Goal: Transaction & Acquisition: Purchase product/service

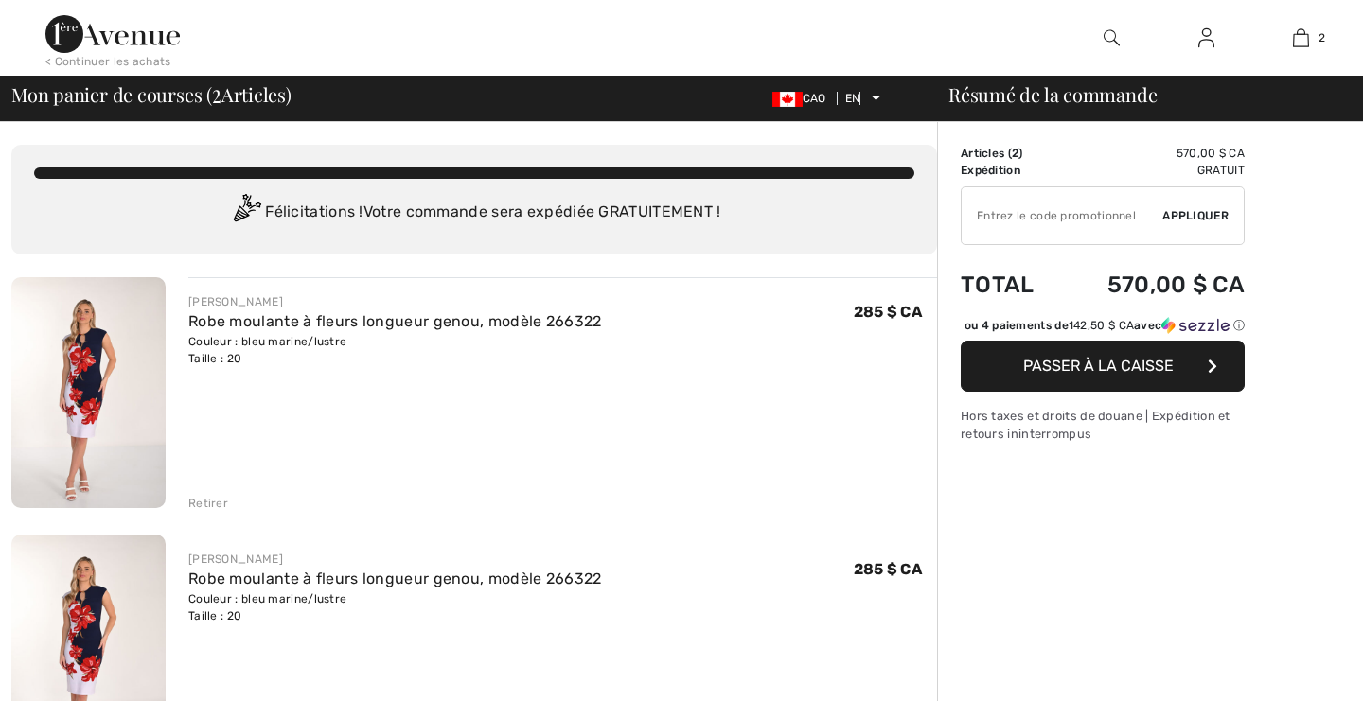
checkbox input "true"
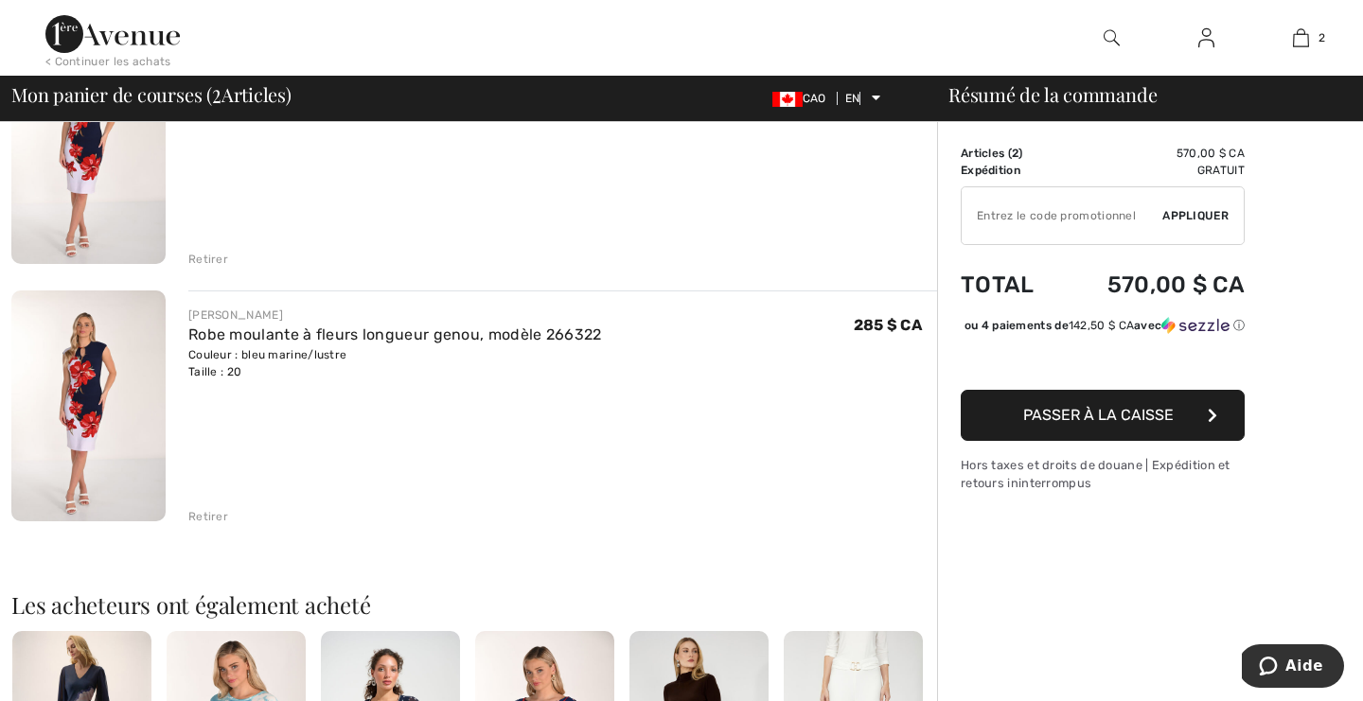
scroll to position [246, 0]
click at [220, 518] on font "Retirer" at bounding box center [208, 514] width 40 height 13
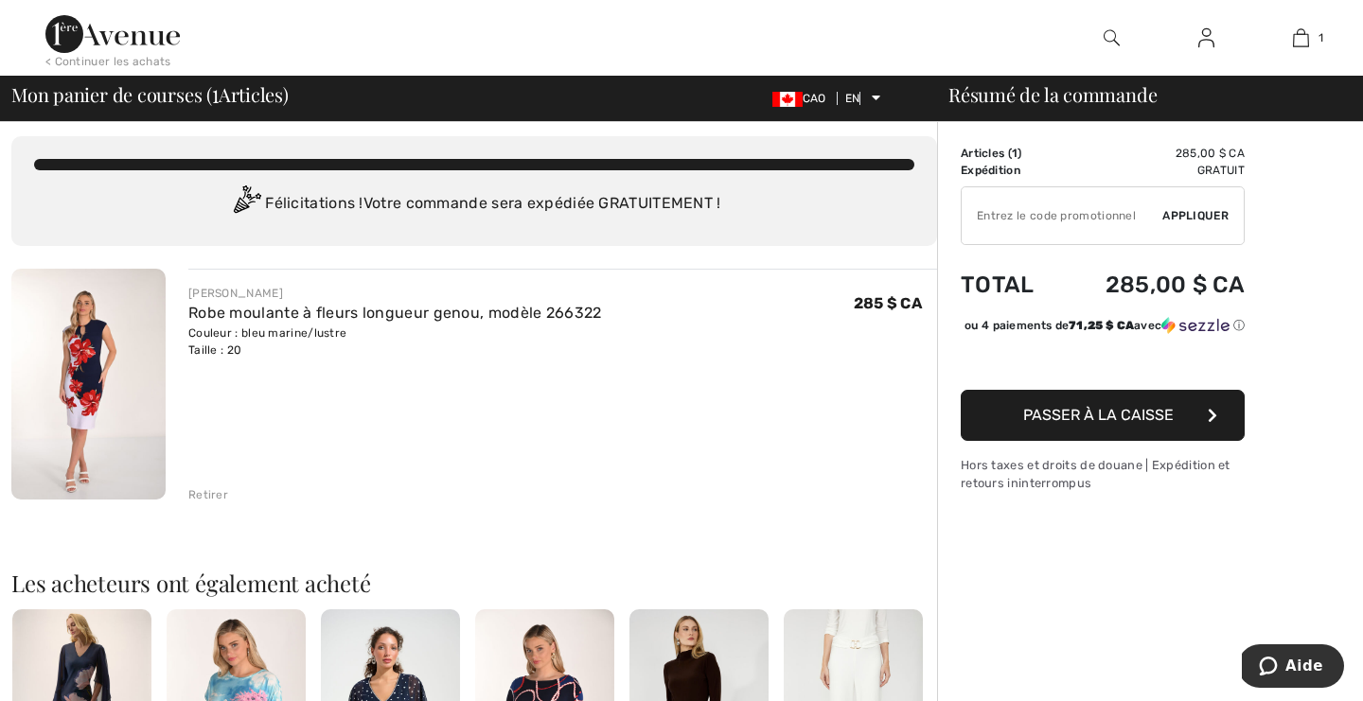
scroll to position [10, 0]
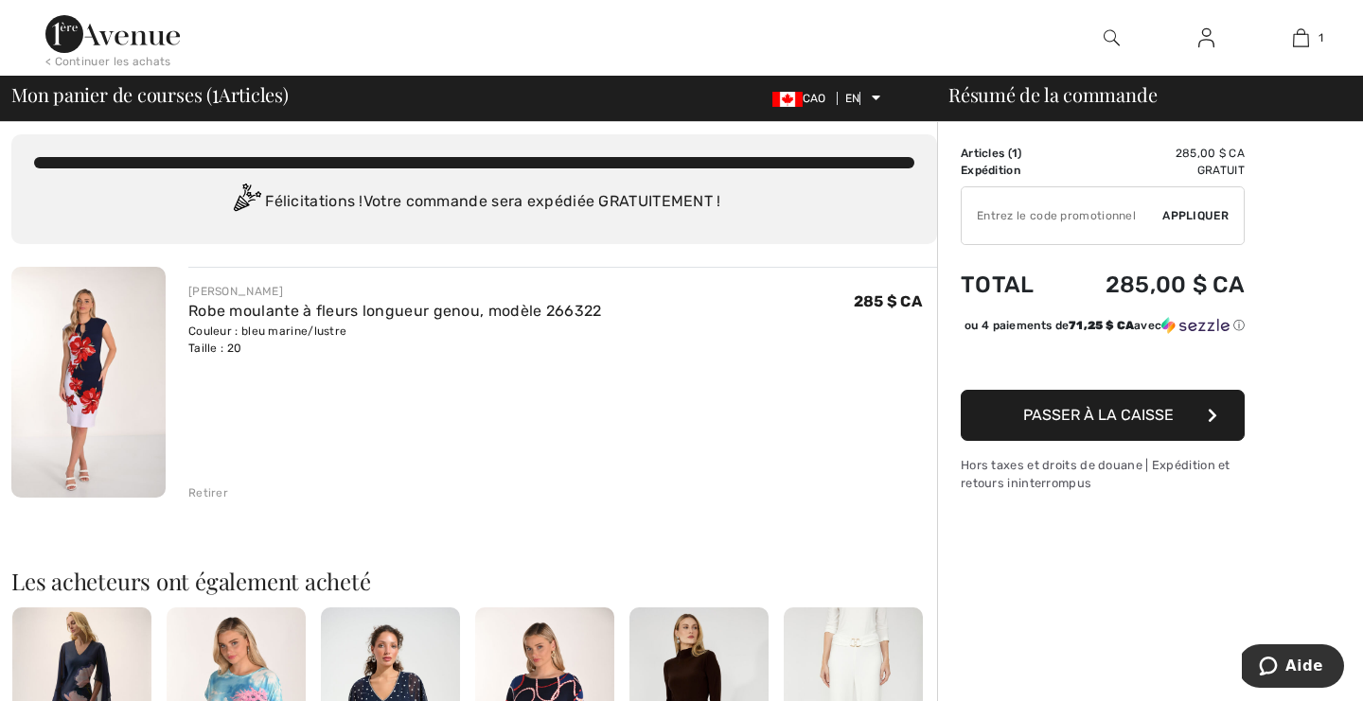
click at [1026, 422] on font "Passer à la caisse" at bounding box center [1098, 415] width 150 height 18
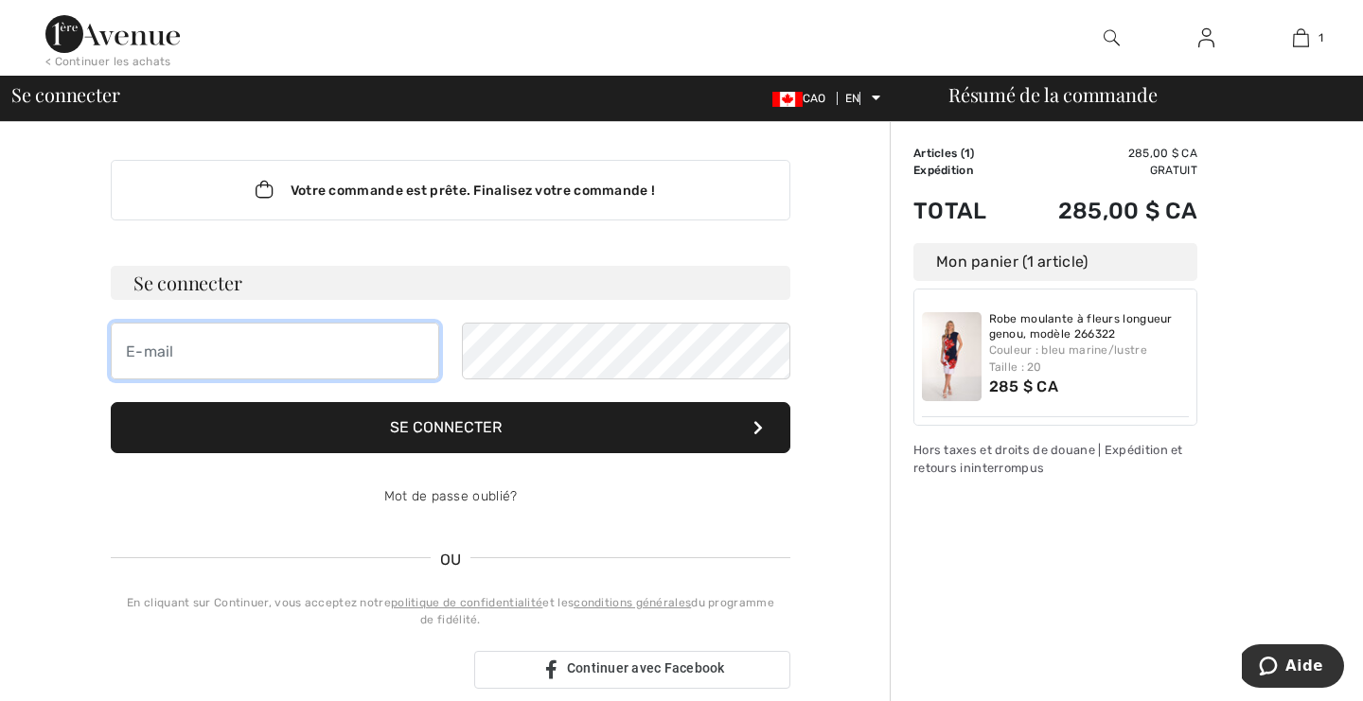
type input "[EMAIL_ADDRESS][DOMAIN_NAME]"
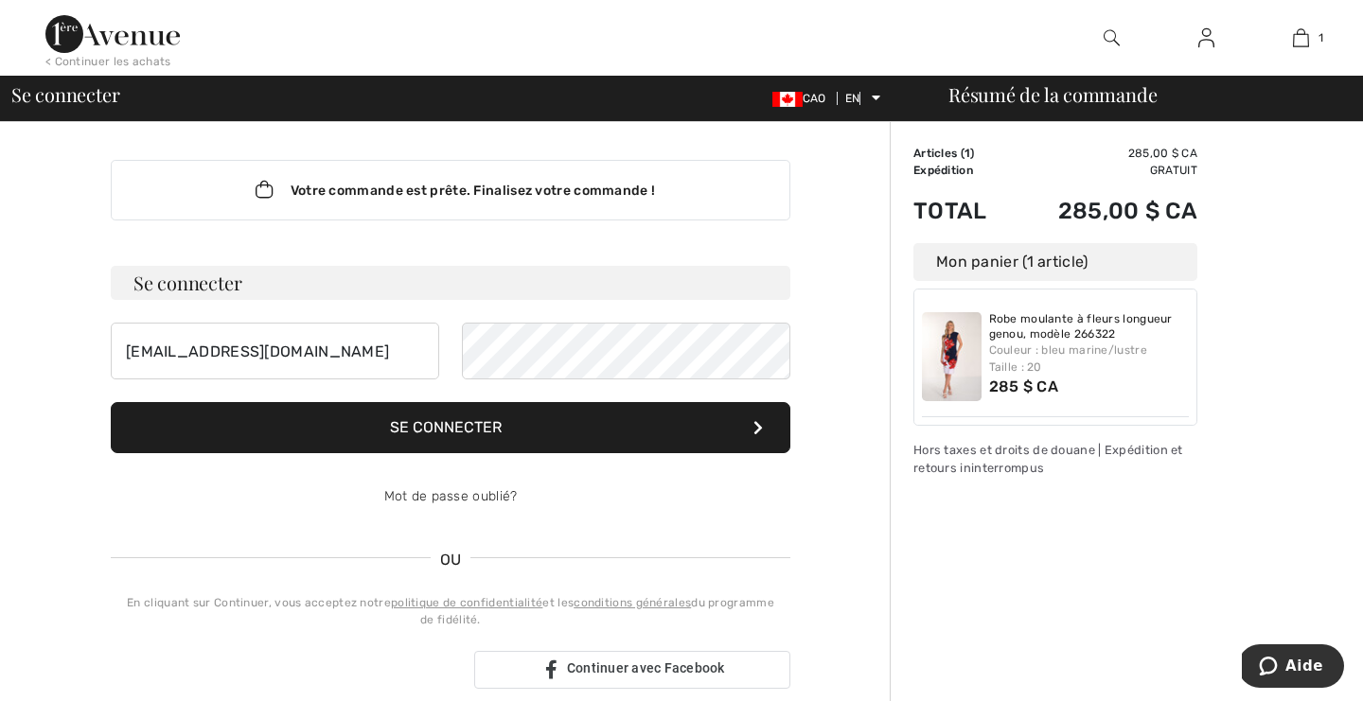
click at [621, 433] on button "Se connecter" at bounding box center [451, 427] width 680 height 51
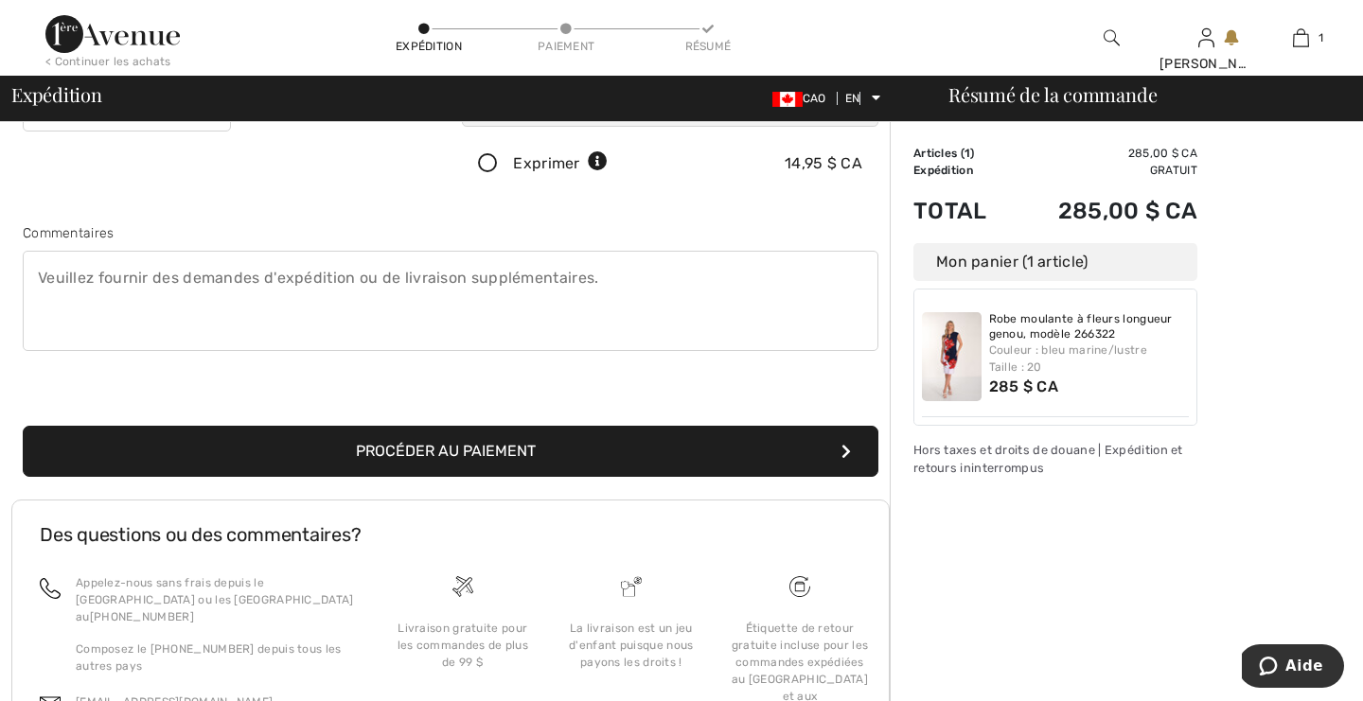
scroll to position [550, 0]
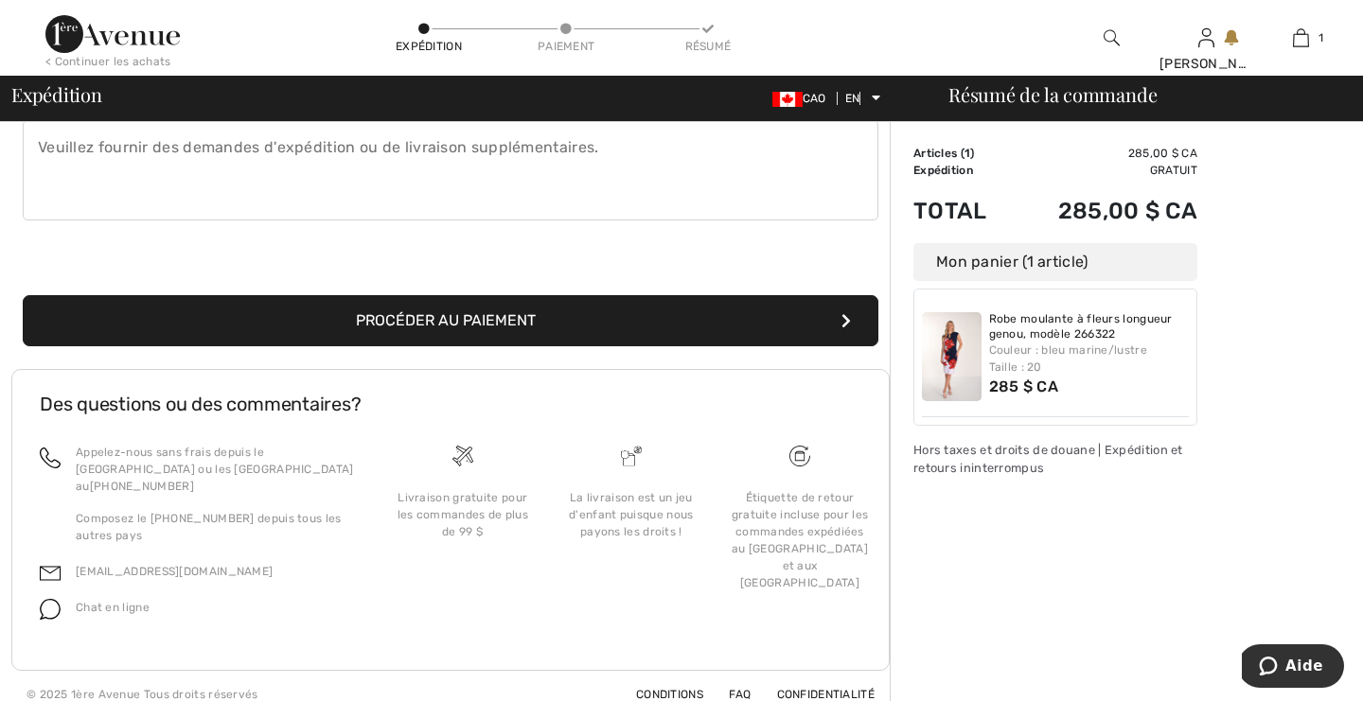
click at [634, 318] on button "Procéder au paiement" at bounding box center [451, 320] width 856 height 51
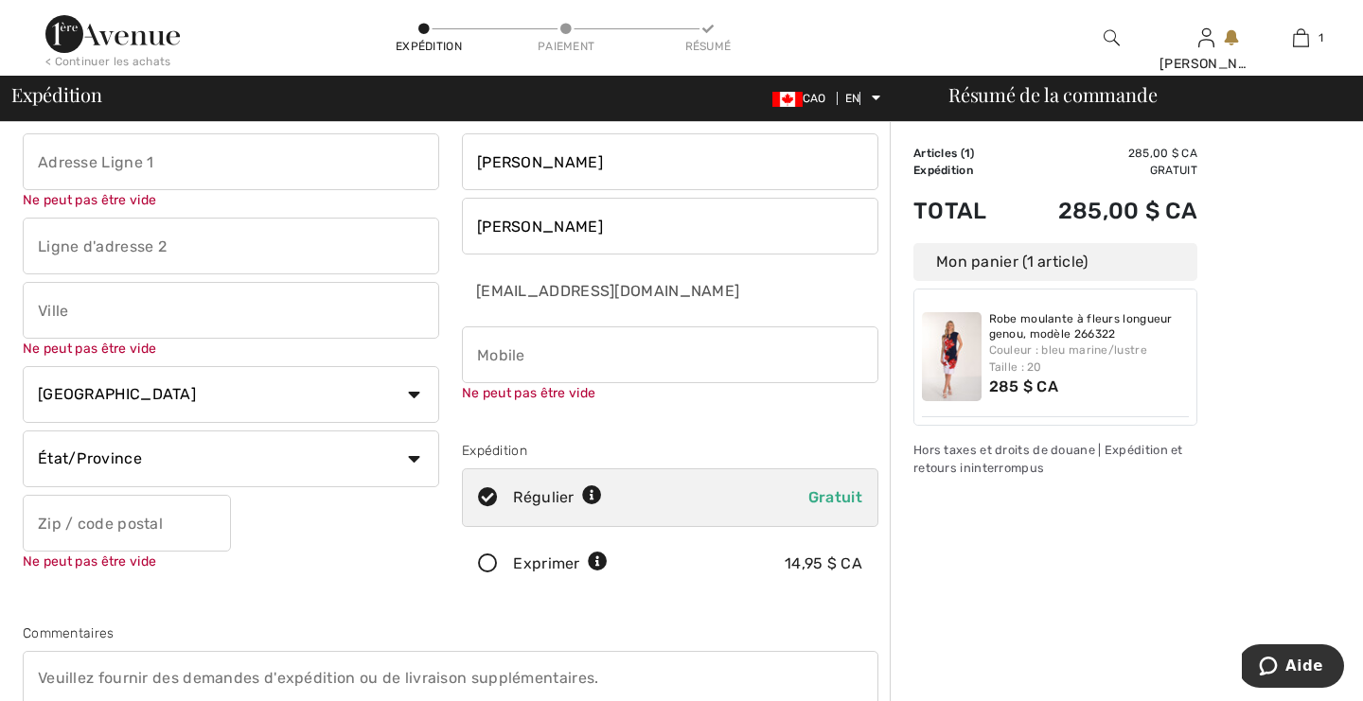
scroll to position [21, 0]
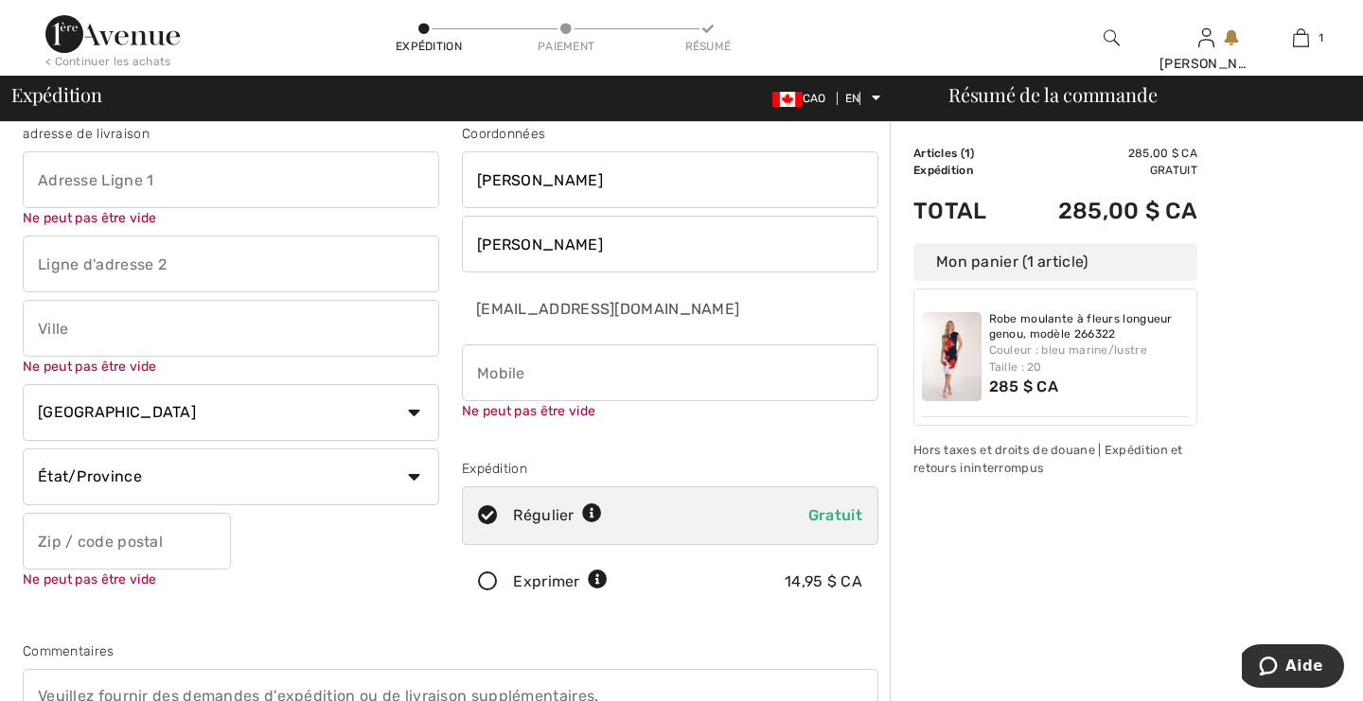
click at [201, 169] on input "text" at bounding box center [231, 179] width 416 height 57
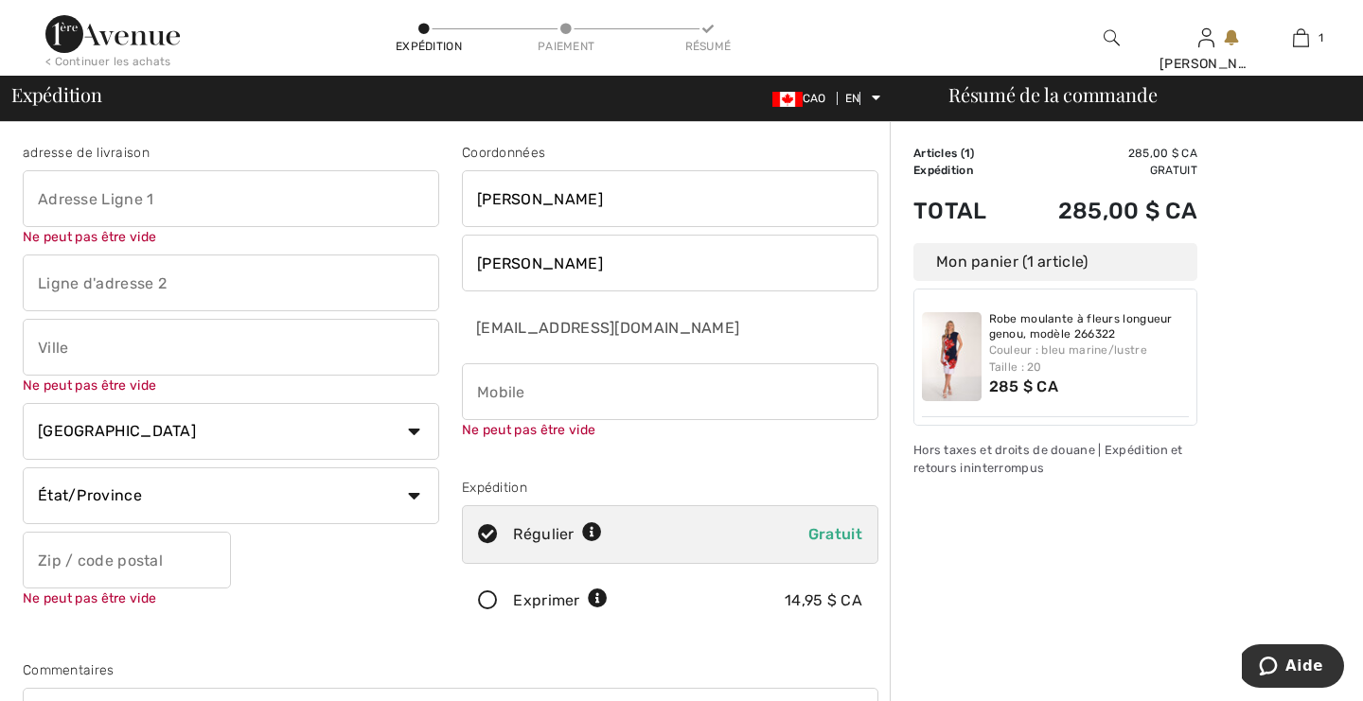
scroll to position [0, 0]
click at [111, 207] on input "text" at bounding box center [231, 200] width 416 height 57
click at [98, 208] on input "text" at bounding box center [231, 200] width 416 height 57
type input "165 place des miliciens"
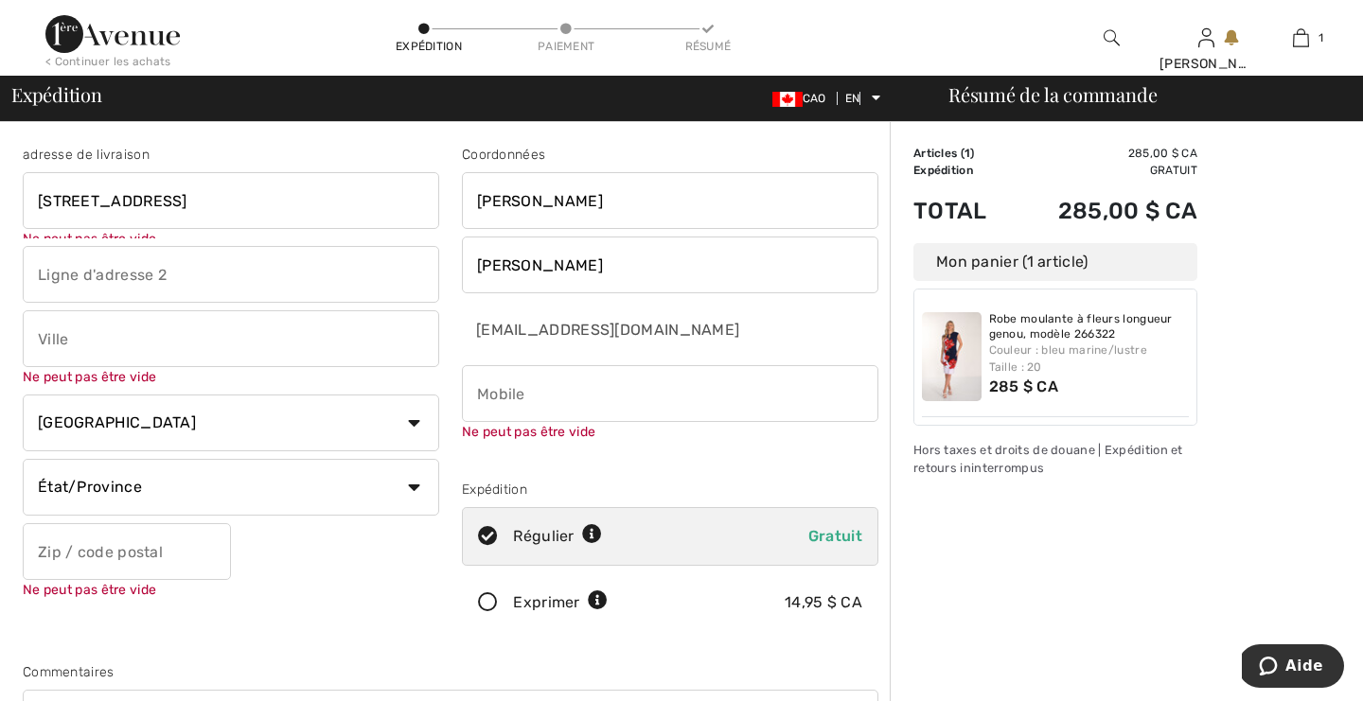
click at [56, 292] on input "text" at bounding box center [231, 274] width 416 height 57
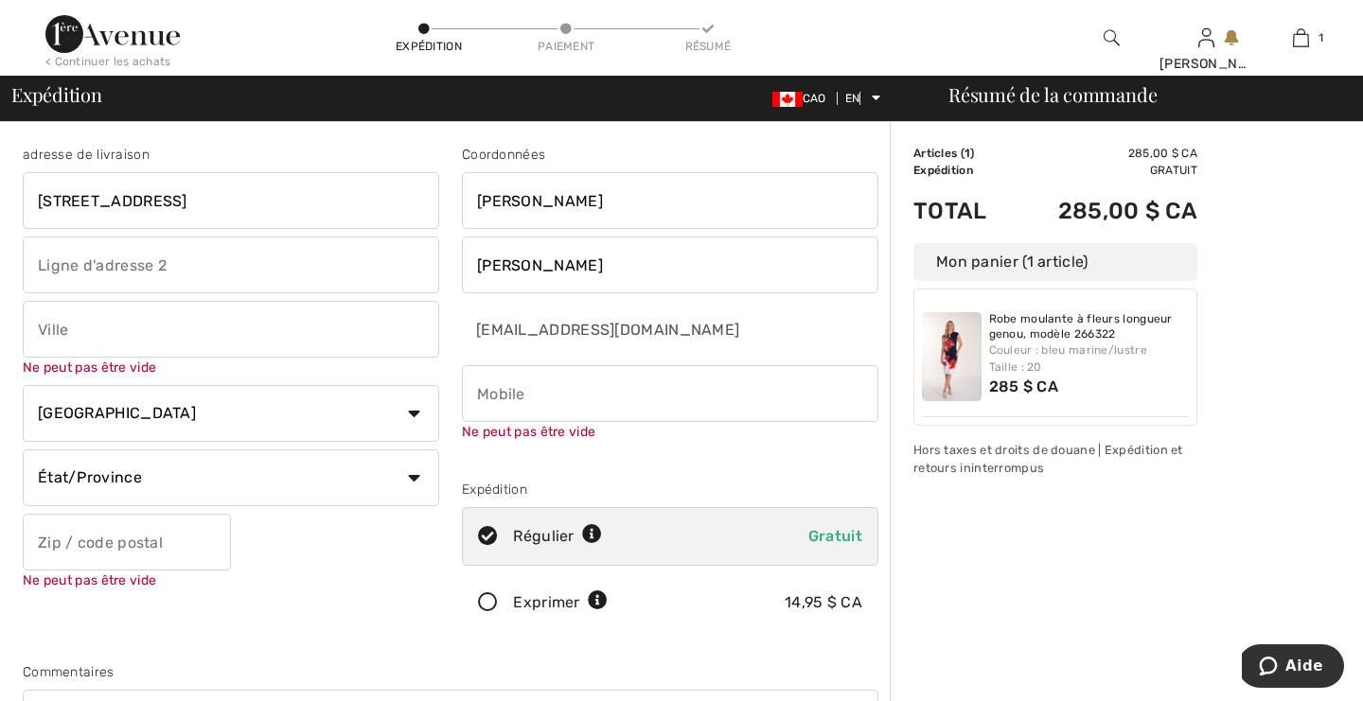
click at [65, 338] on input "text" at bounding box center [231, 329] width 416 height 57
type input "La Prairie"
click at [413, 481] on select "État/Province Alberta Colombie-Britannique Manitoba Nouveau-Brunswick Terre-Neu…" at bounding box center [231, 478] width 416 height 57
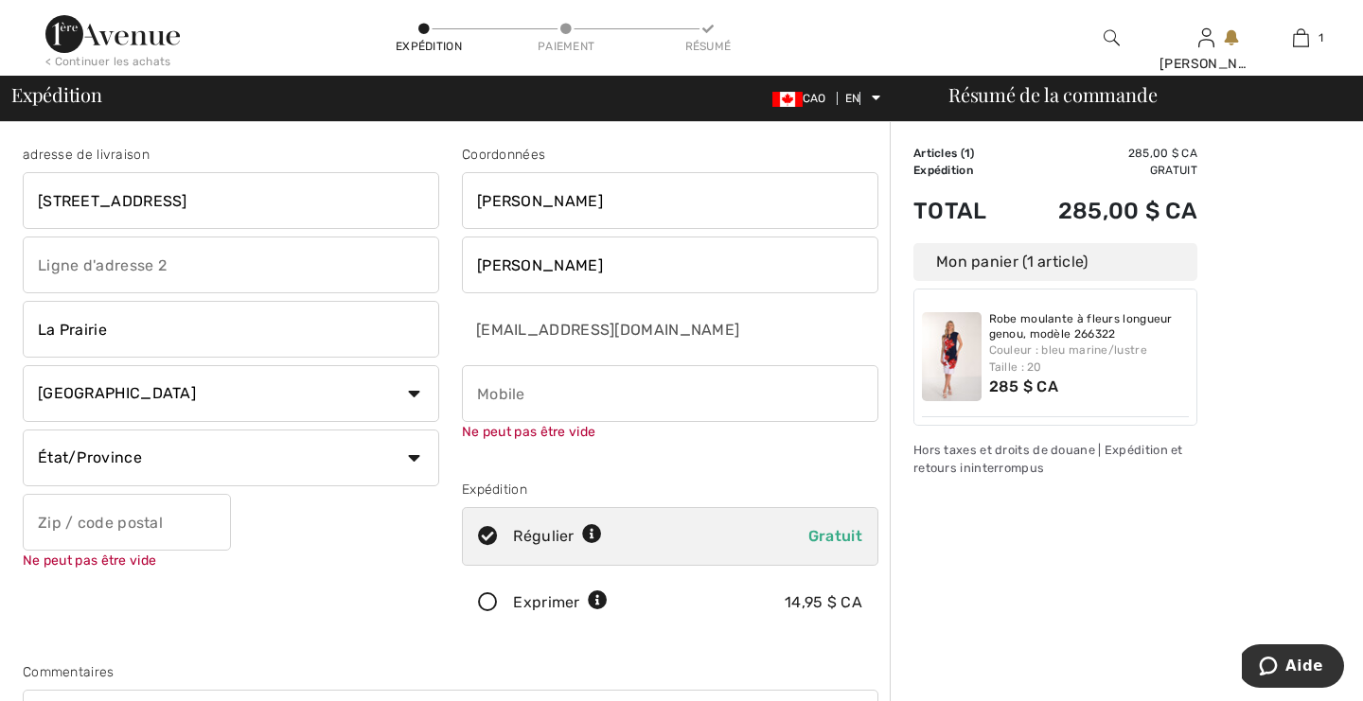
select select "QC"
click at [163, 536] on input "text" at bounding box center [127, 522] width 208 height 57
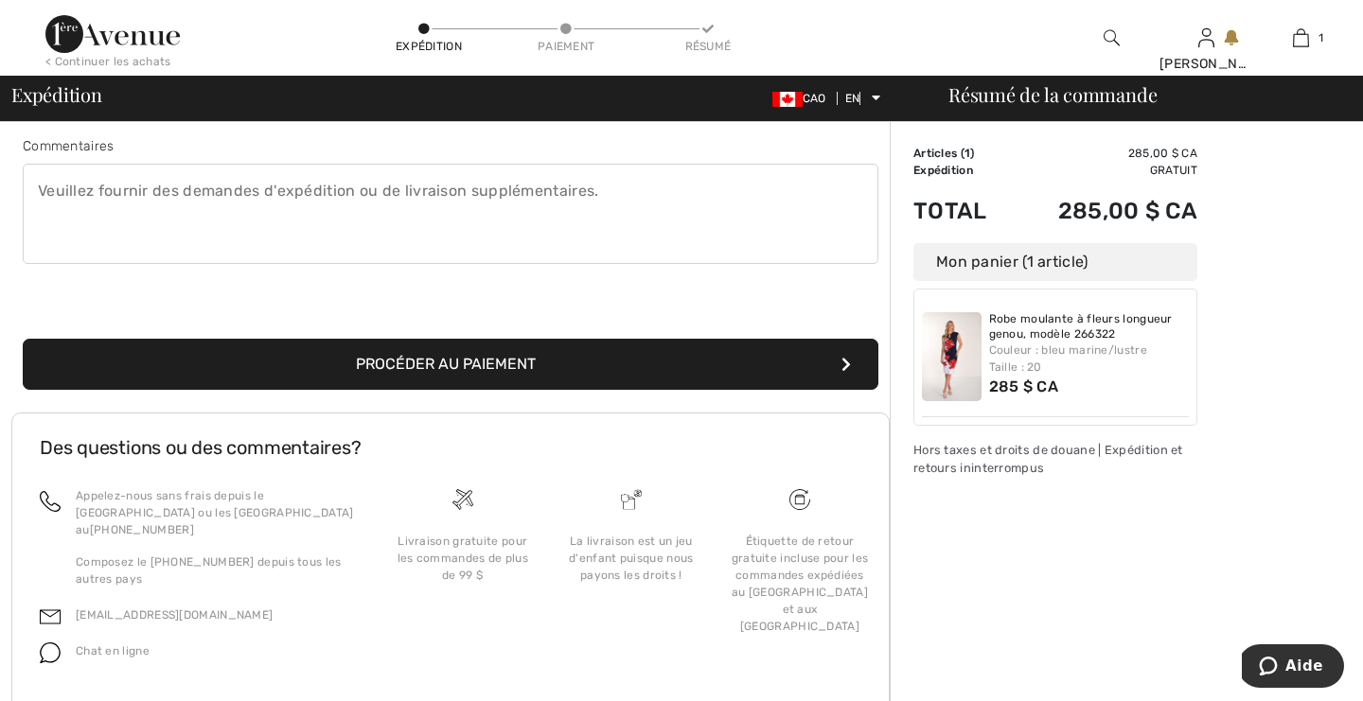
scroll to position [570, 0]
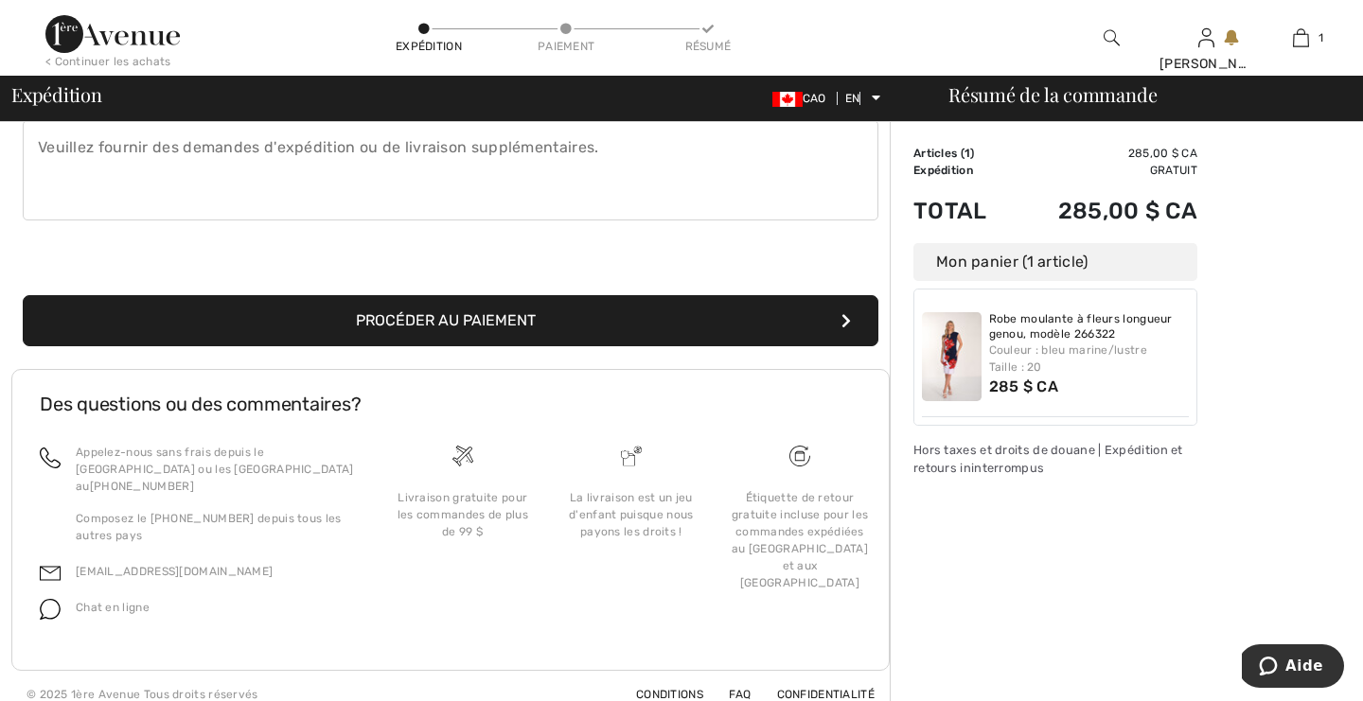
type input "J5R6G3"
click at [310, 321] on button "Procéder au paiement" at bounding box center [451, 320] width 856 height 51
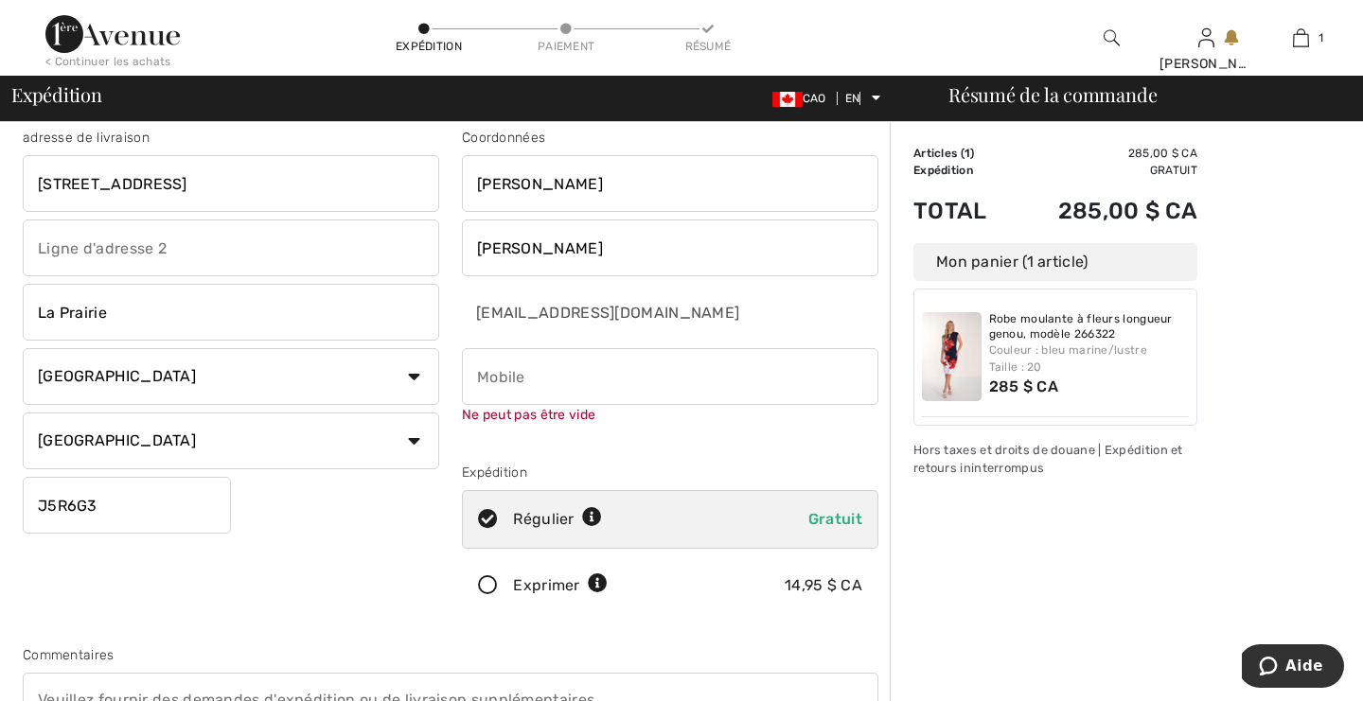
scroll to position [0, 0]
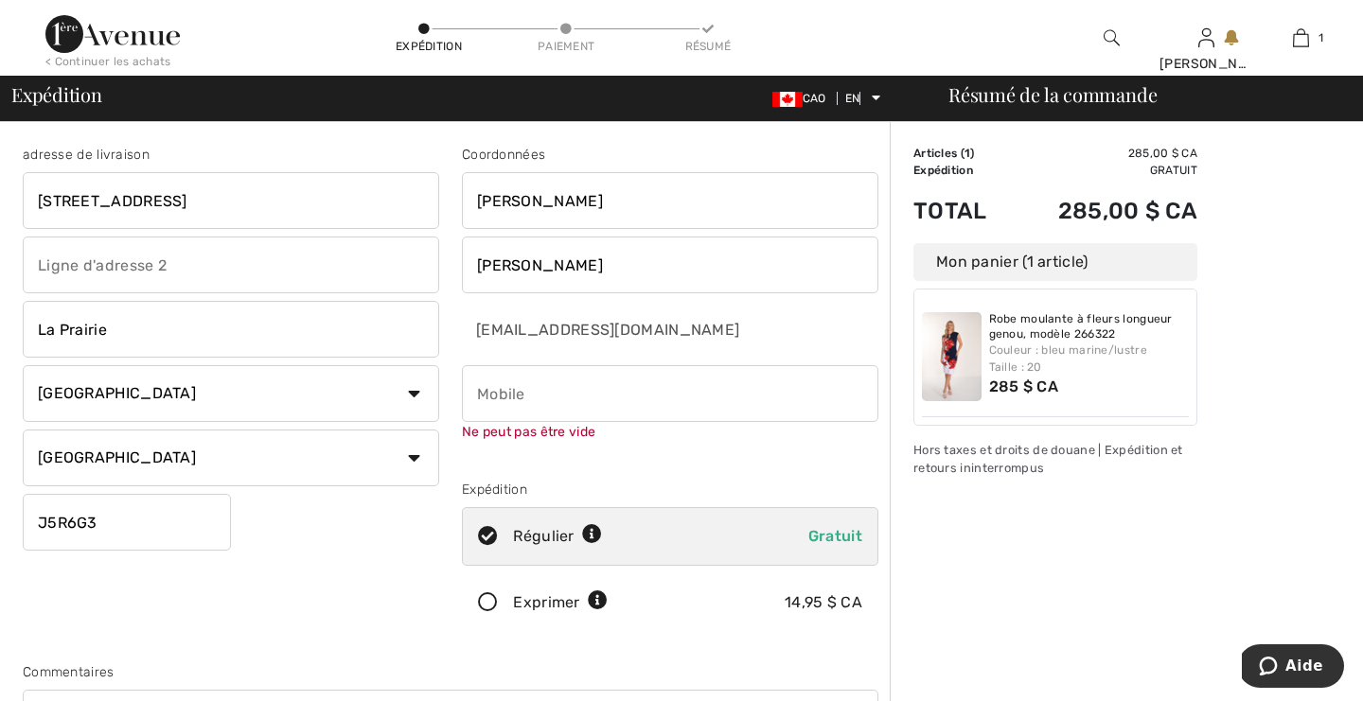
click at [500, 398] on input "phone" at bounding box center [670, 393] width 416 height 57
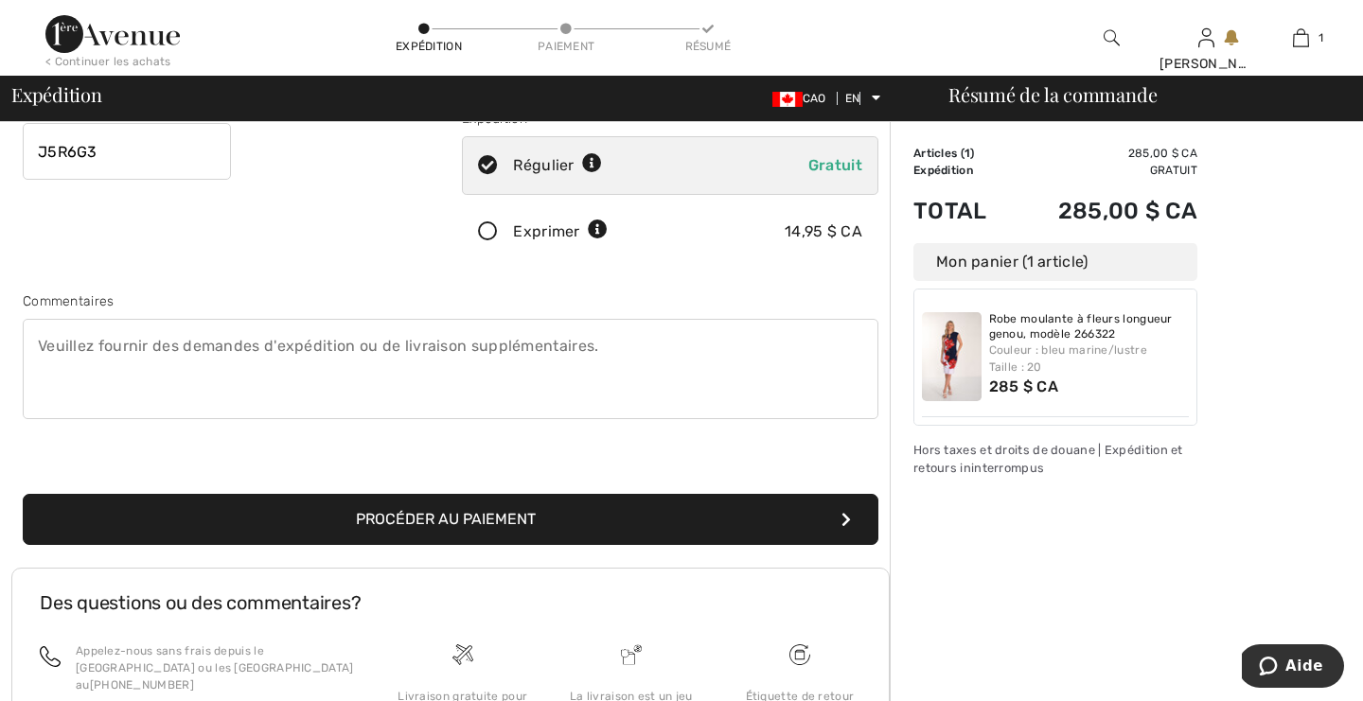
scroll to position [429, 0]
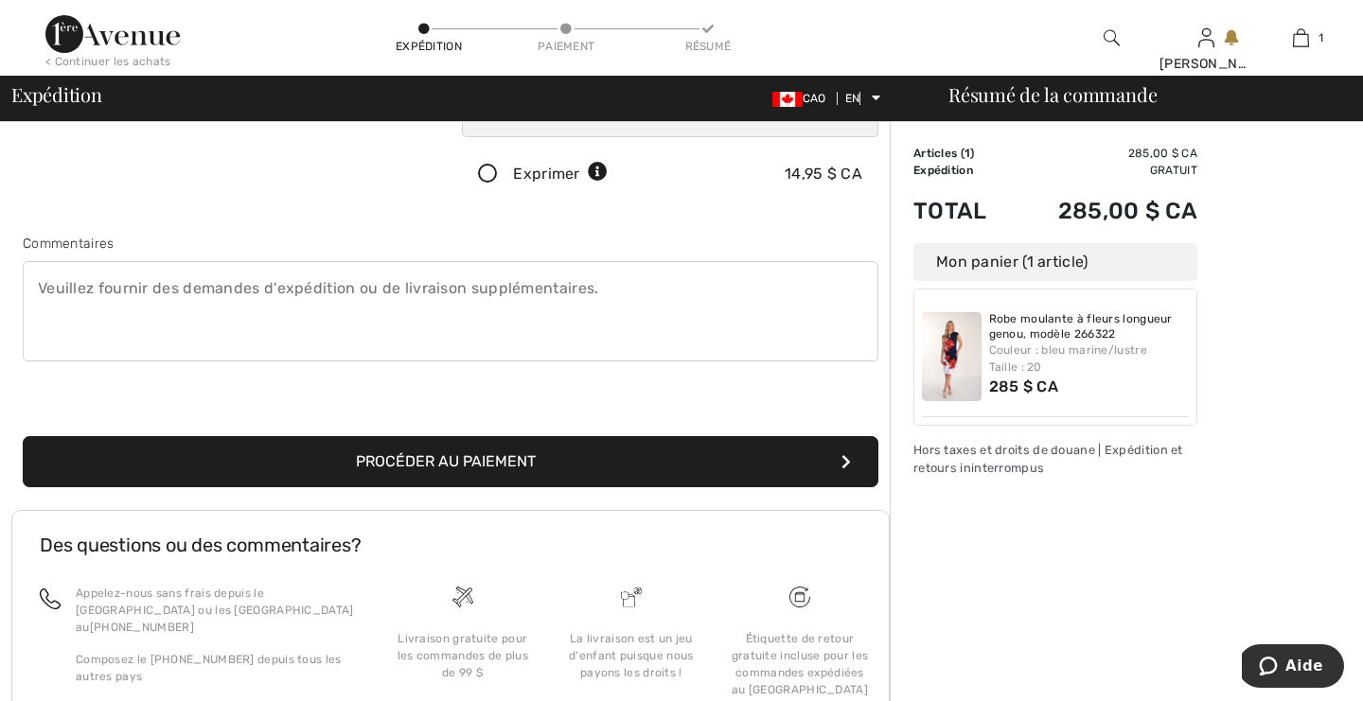
type input "4388792756"
click at [512, 452] on font "Procéder au paiement" at bounding box center [446, 461] width 180 height 18
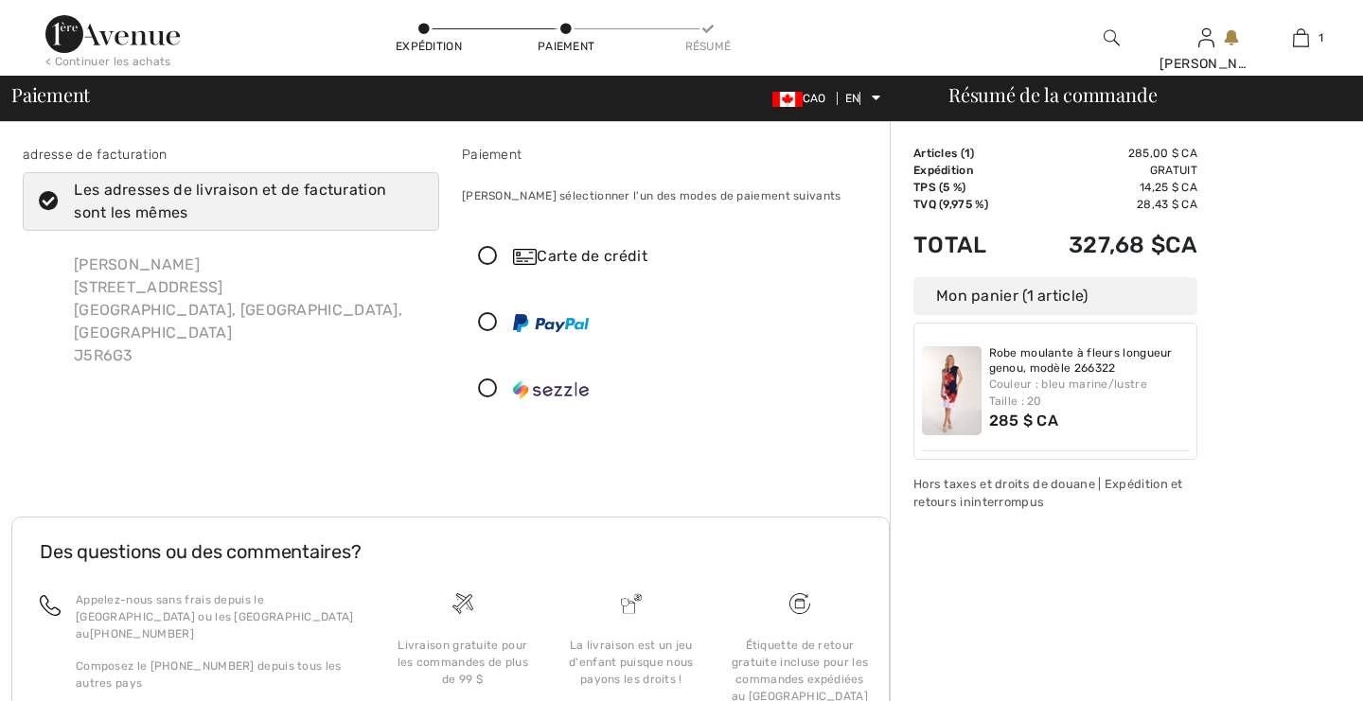
checkbox input "true"
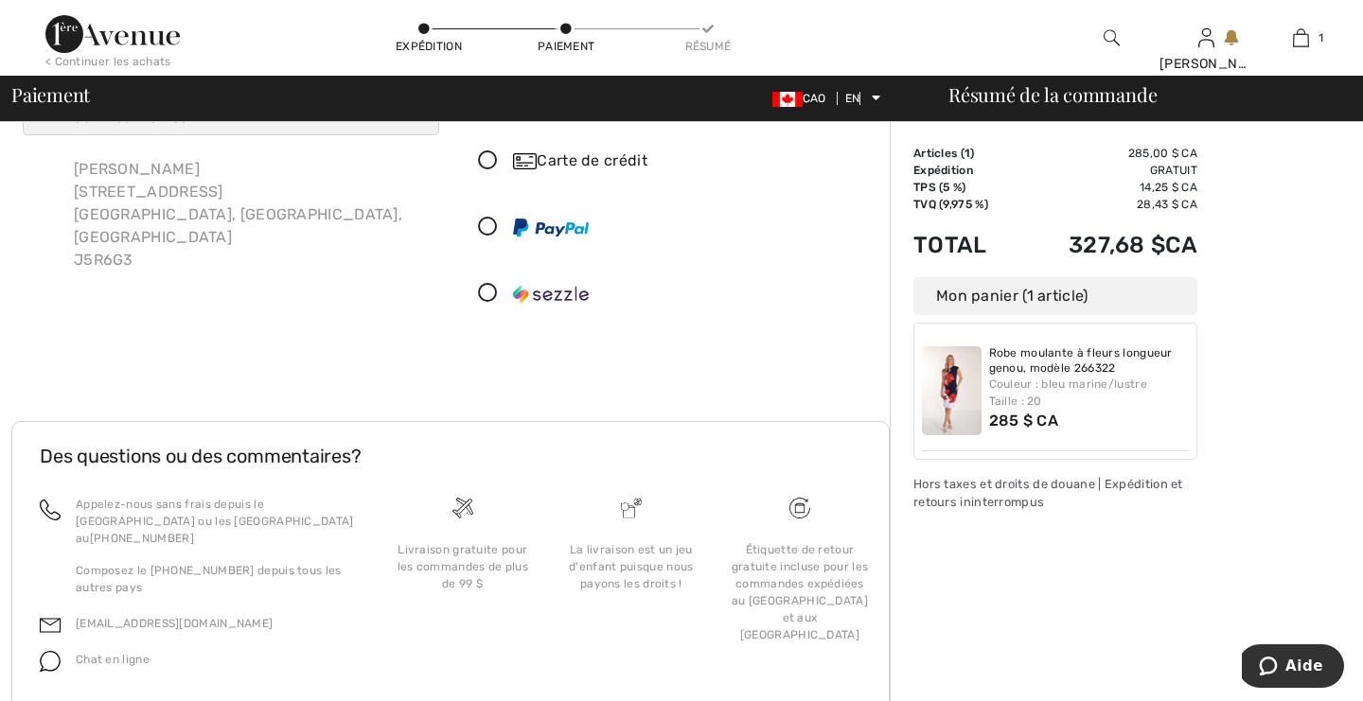
scroll to position [148, 0]
